Goal: Information Seeking & Learning: Find specific fact

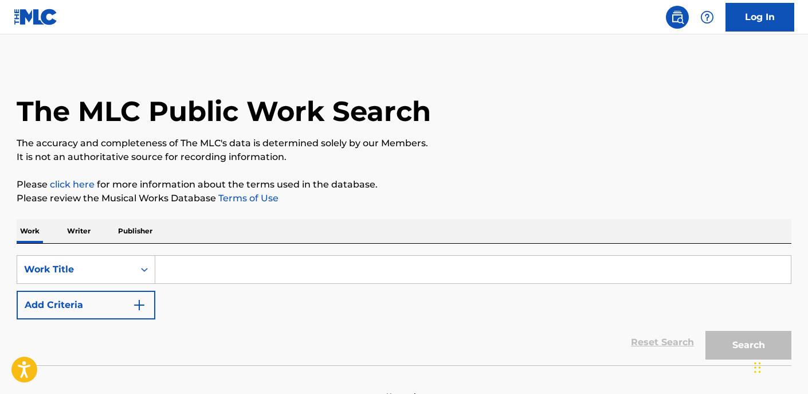
click at [276, 256] on input "Search Form" at bounding box center [473, 270] width 636 height 28
paste input "Galvanize"
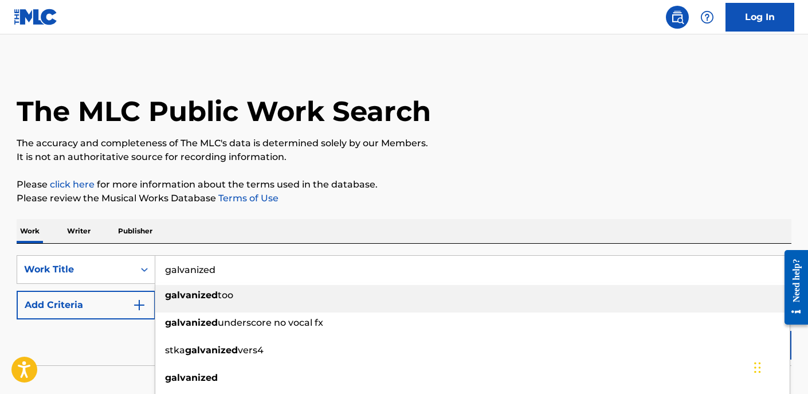
type input "galvanized"
click at [74, 347] on div "Reset Search Search" at bounding box center [404, 342] width 775 height 46
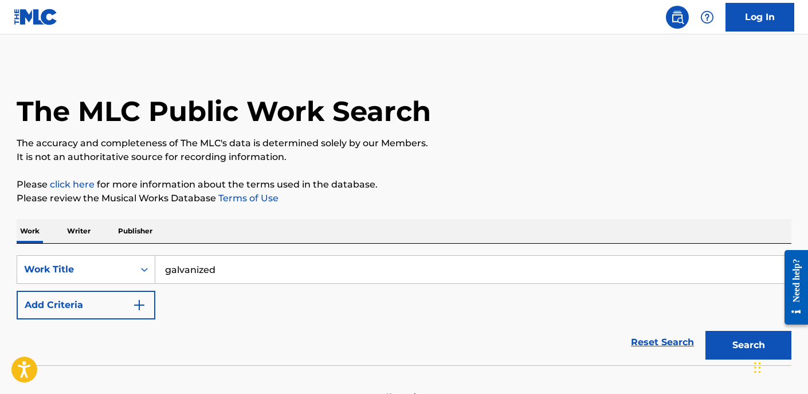
click at [726, 347] on button "Search" at bounding box center [748, 345] width 86 height 29
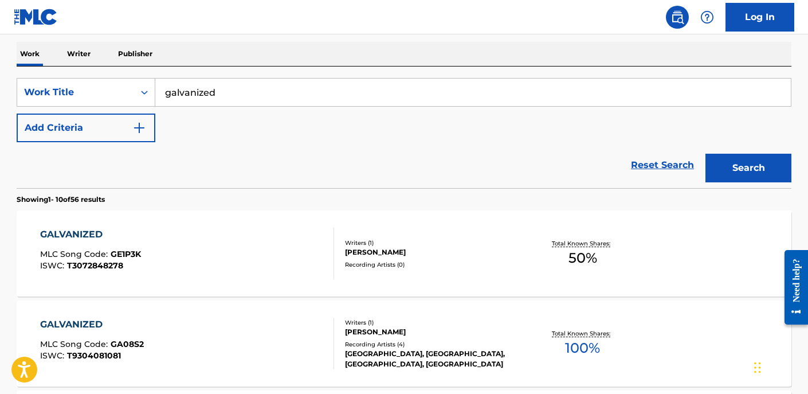
scroll to position [156, 0]
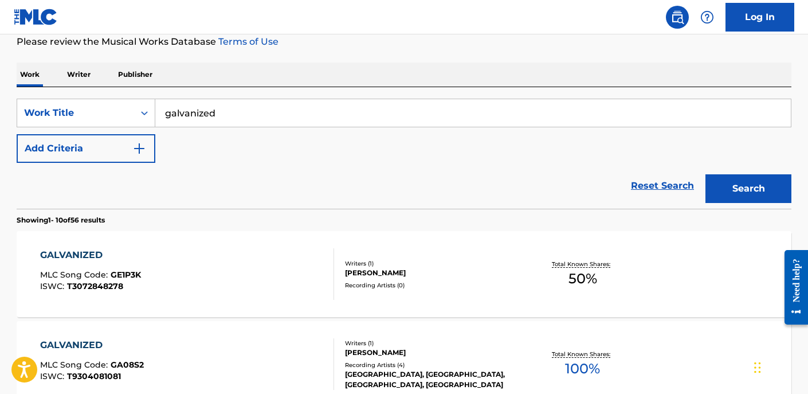
click at [147, 150] on button "Add Criteria" at bounding box center [86, 148] width 139 height 29
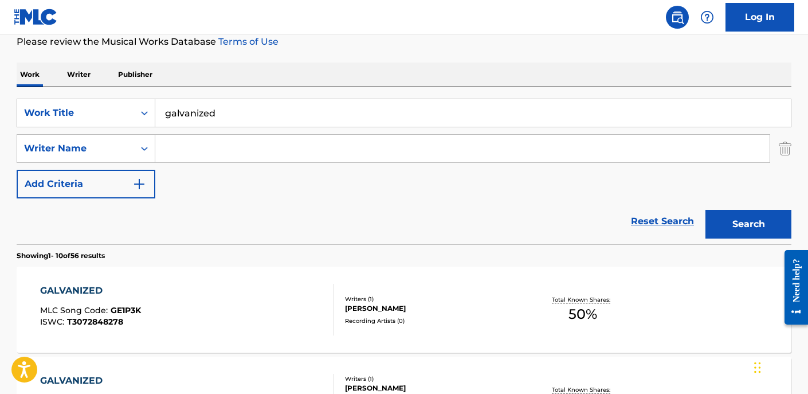
click at [220, 153] on input "Search Form" at bounding box center [462, 149] width 614 height 28
type input "[PERSON_NAME]"
click at [705, 210] on button "Search" at bounding box center [748, 224] width 86 height 29
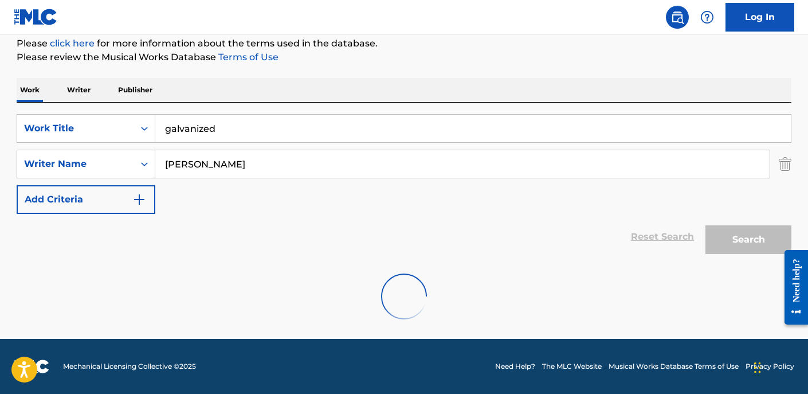
scroll to position [104, 0]
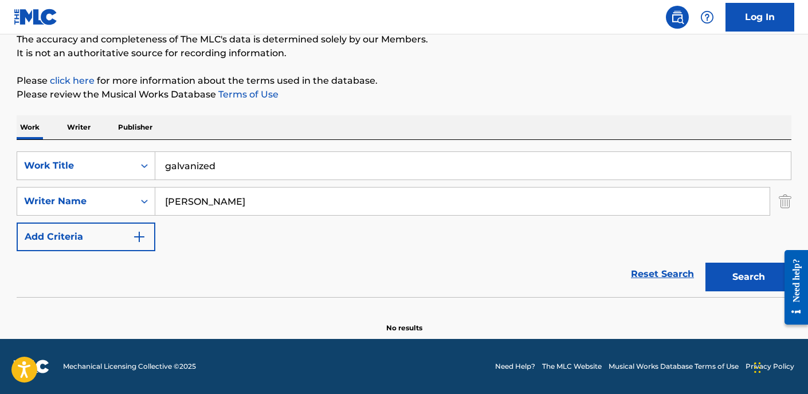
click at [269, 159] on input "galvanized" at bounding box center [473, 166] width 636 height 28
paste input "Galvanize"
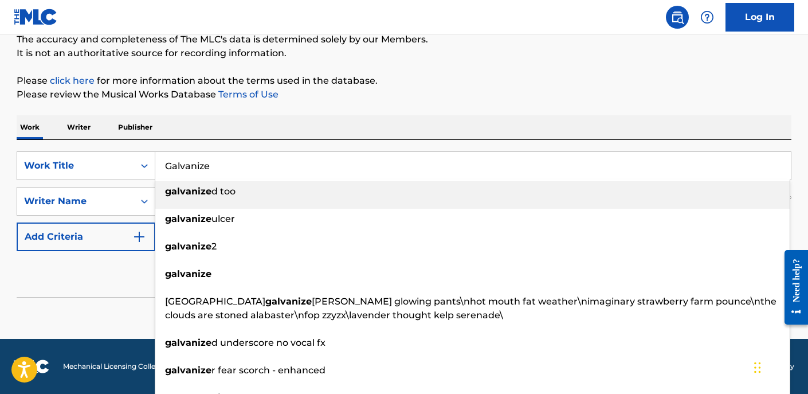
type input "Galvanize"
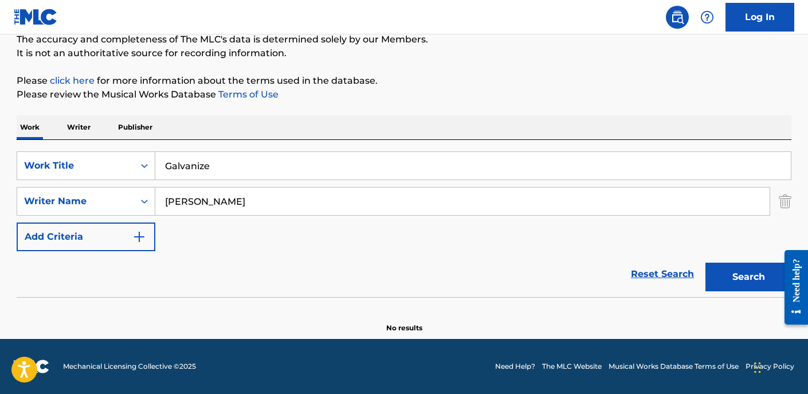
click at [96, 287] on div "Reset Search Search" at bounding box center [404, 274] width 775 height 46
click at [316, 202] on input "[PERSON_NAME]" at bounding box center [462, 201] width 614 height 28
paste input "[PERSON_NAME]"
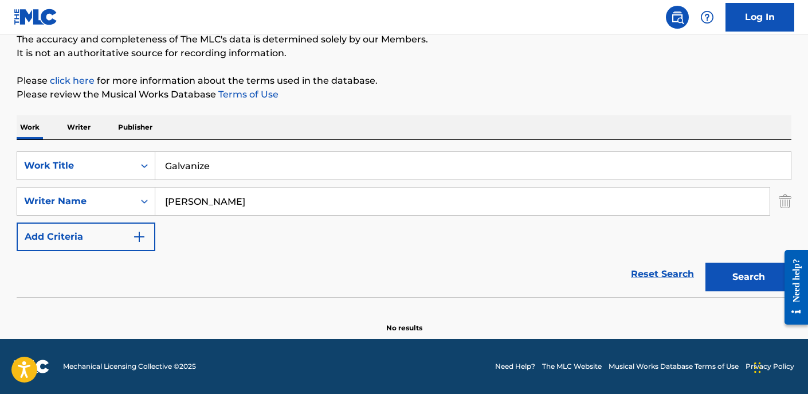
type input "[PERSON_NAME]"
click at [705, 262] on button "Search" at bounding box center [748, 276] width 86 height 29
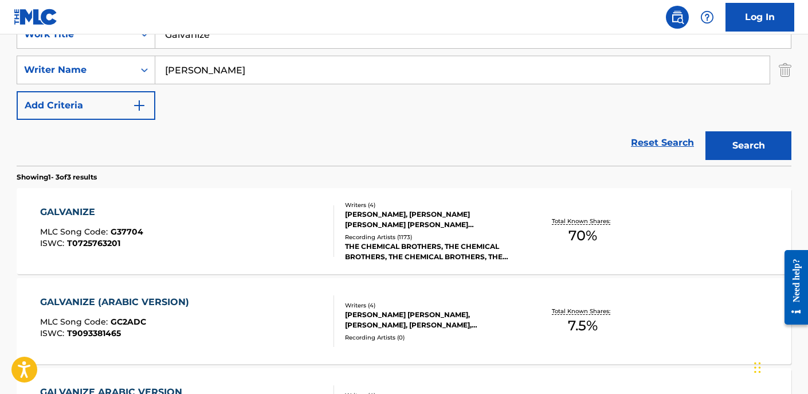
scroll to position [236, 0]
click at [195, 218] on div "GALVANIZE MLC Song Code : G37704 ISWC : T0725763201" at bounding box center [187, 231] width 295 height 52
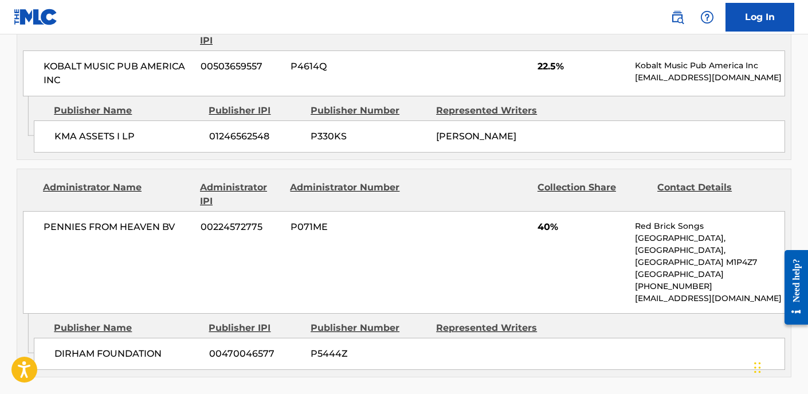
scroll to position [910, 0]
